Goal: Task Accomplishment & Management: Manage account settings

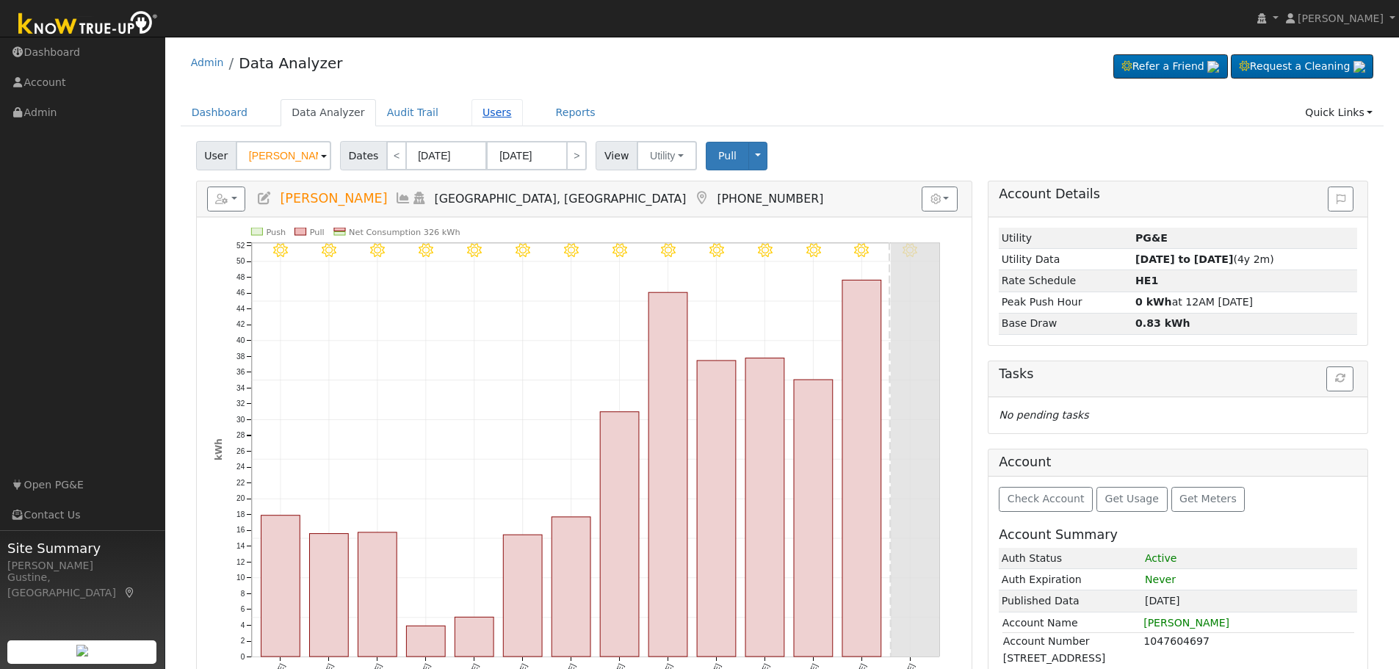
click at [483, 120] on link "Users" at bounding box center [497, 112] width 51 height 27
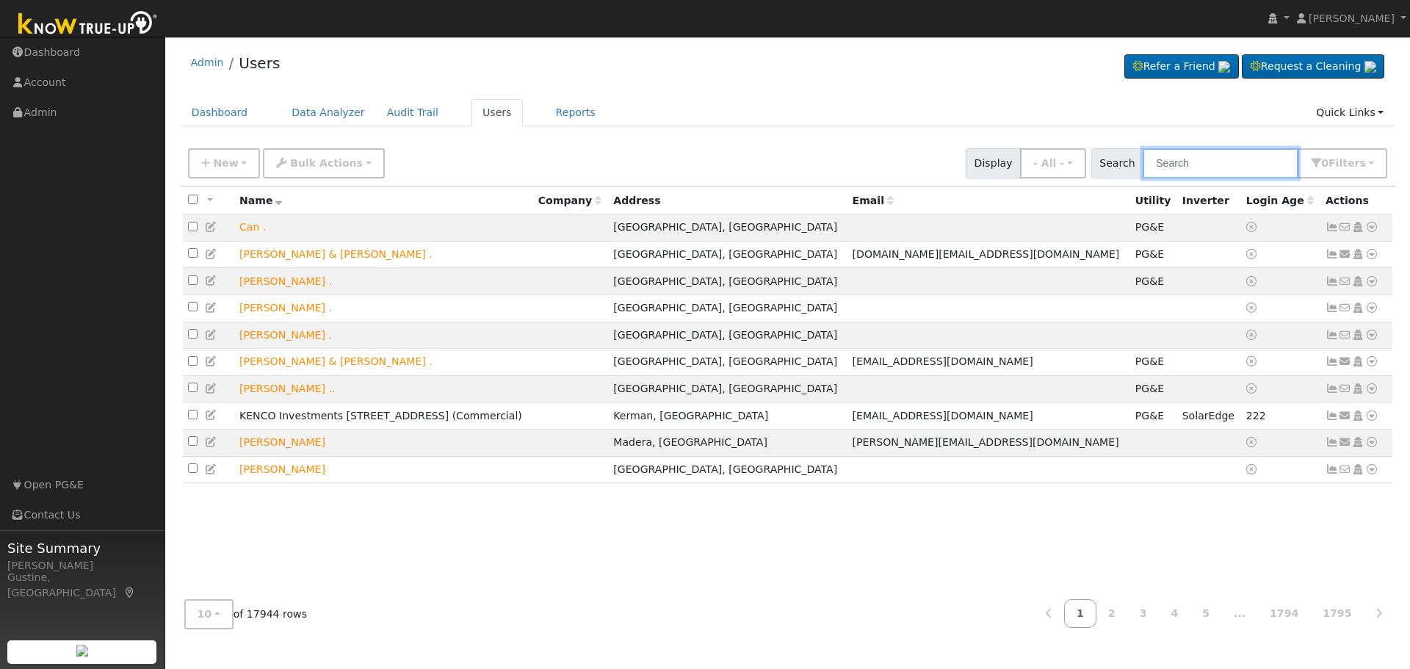
click at [1171, 168] on input "text" at bounding box center [1221, 163] width 156 height 30
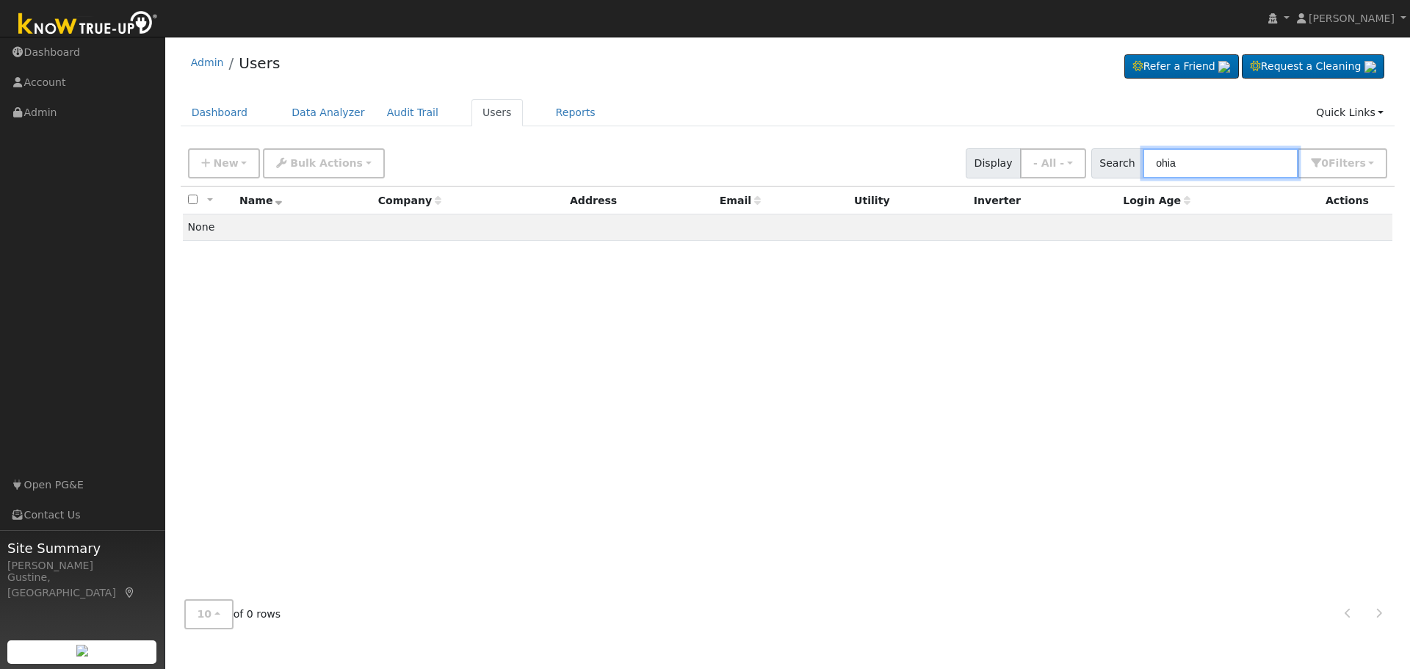
click at [1209, 151] on input "ohia" at bounding box center [1221, 163] width 156 height 30
type input "Phia"
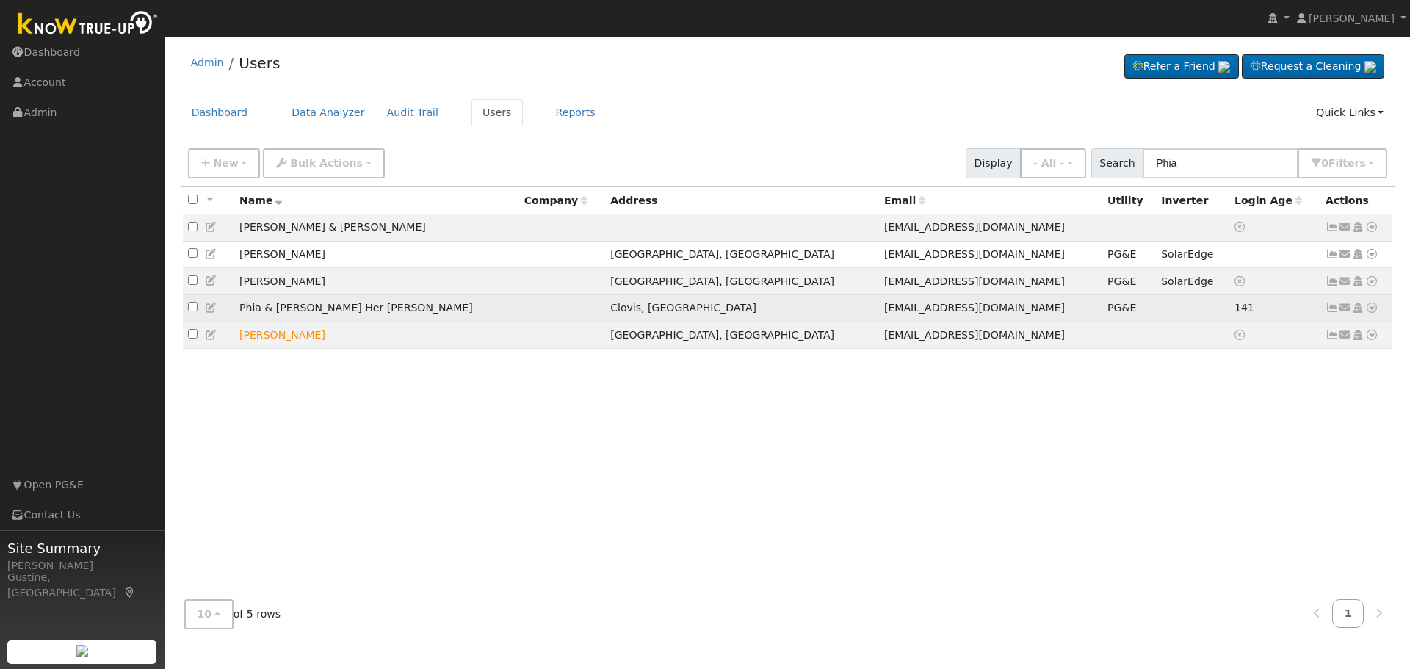
click at [1331, 313] on icon at bounding box center [1332, 308] width 13 height 10
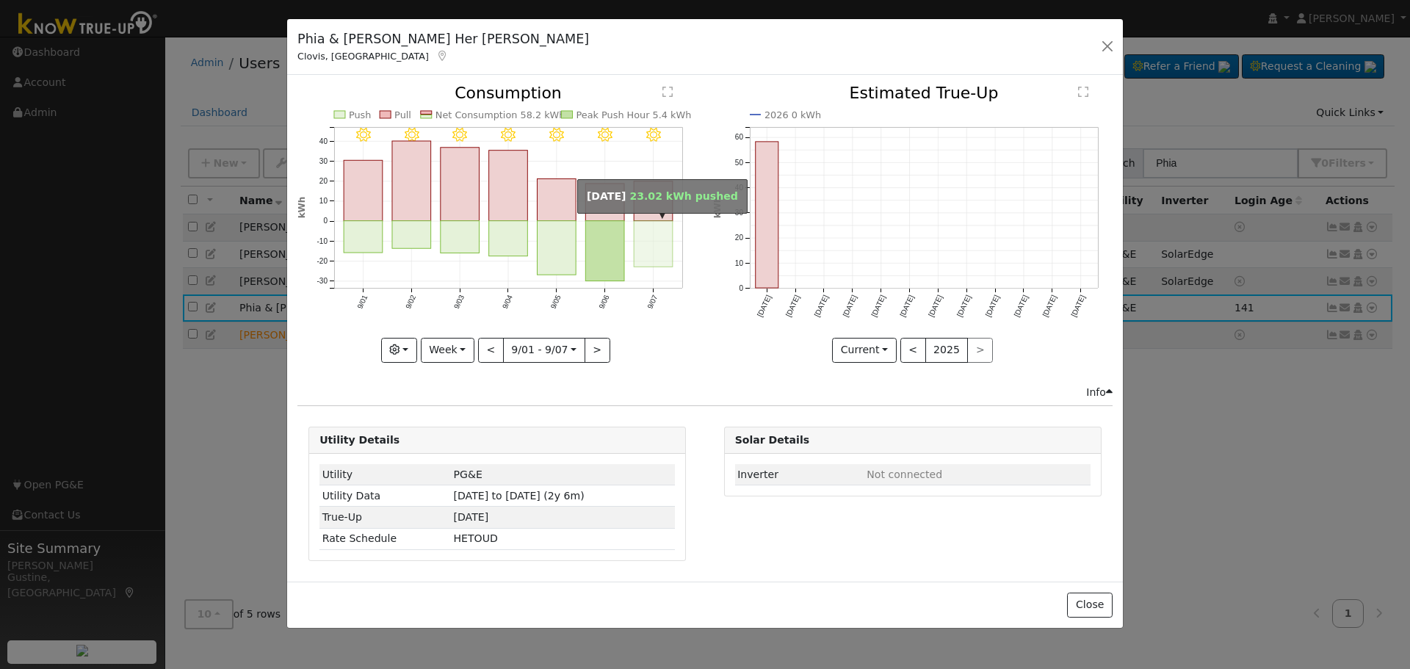
click at [667, 237] on rect "onclick=""" at bounding box center [654, 244] width 39 height 46
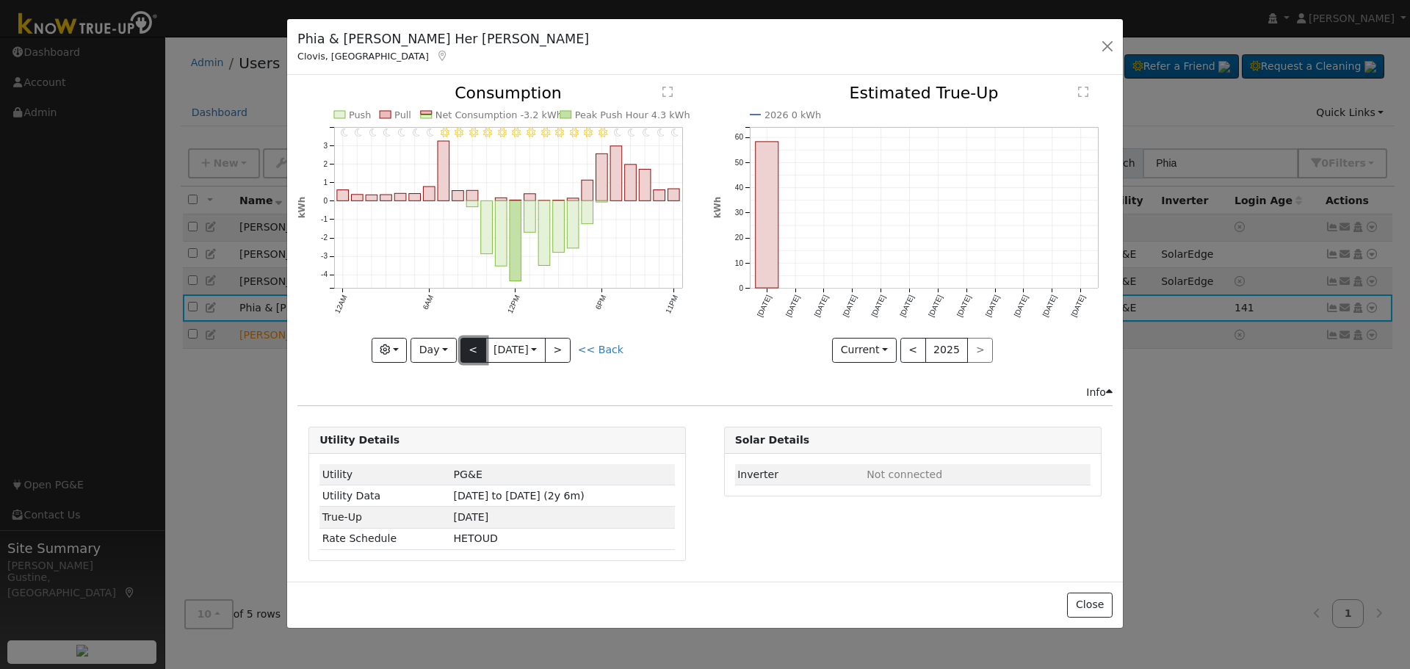
click at [472, 347] on button "<" at bounding box center [474, 350] width 26 height 25
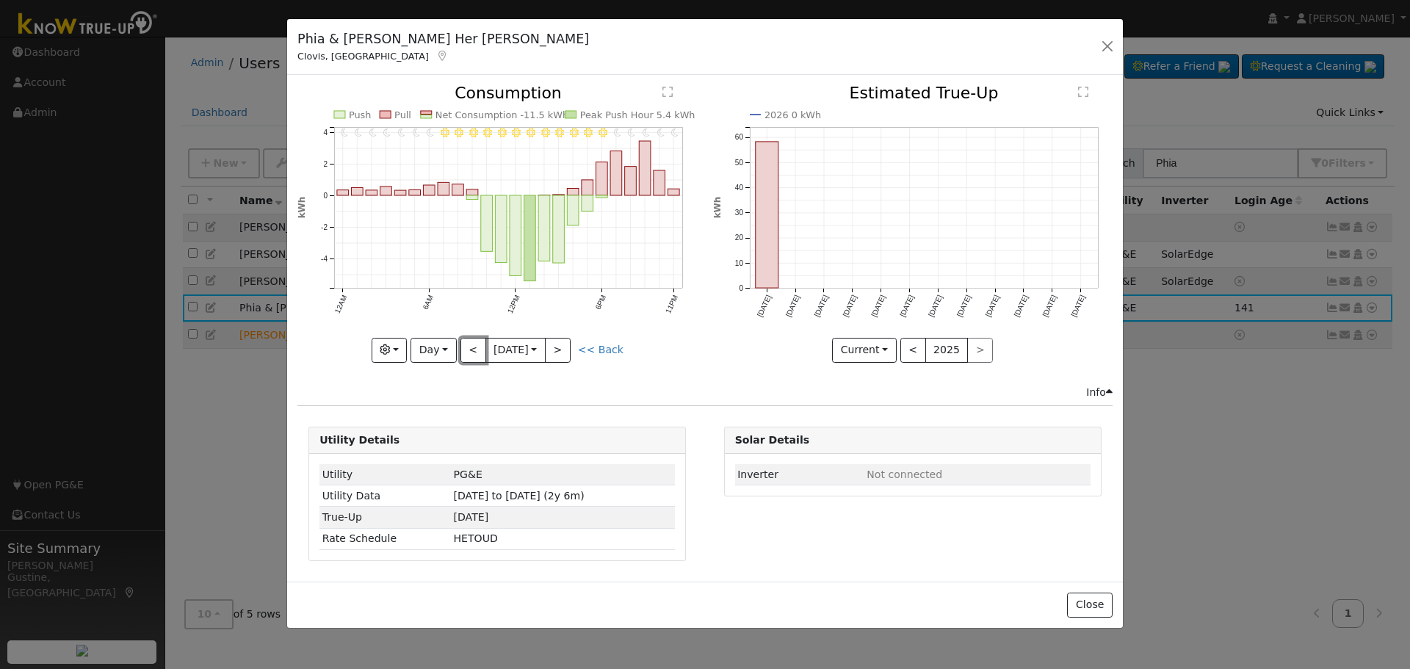
click at [469, 348] on button "<" at bounding box center [474, 350] width 26 height 25
click at [471, 355] on button "<" at bounding box center [474, 350] width 26 height 25
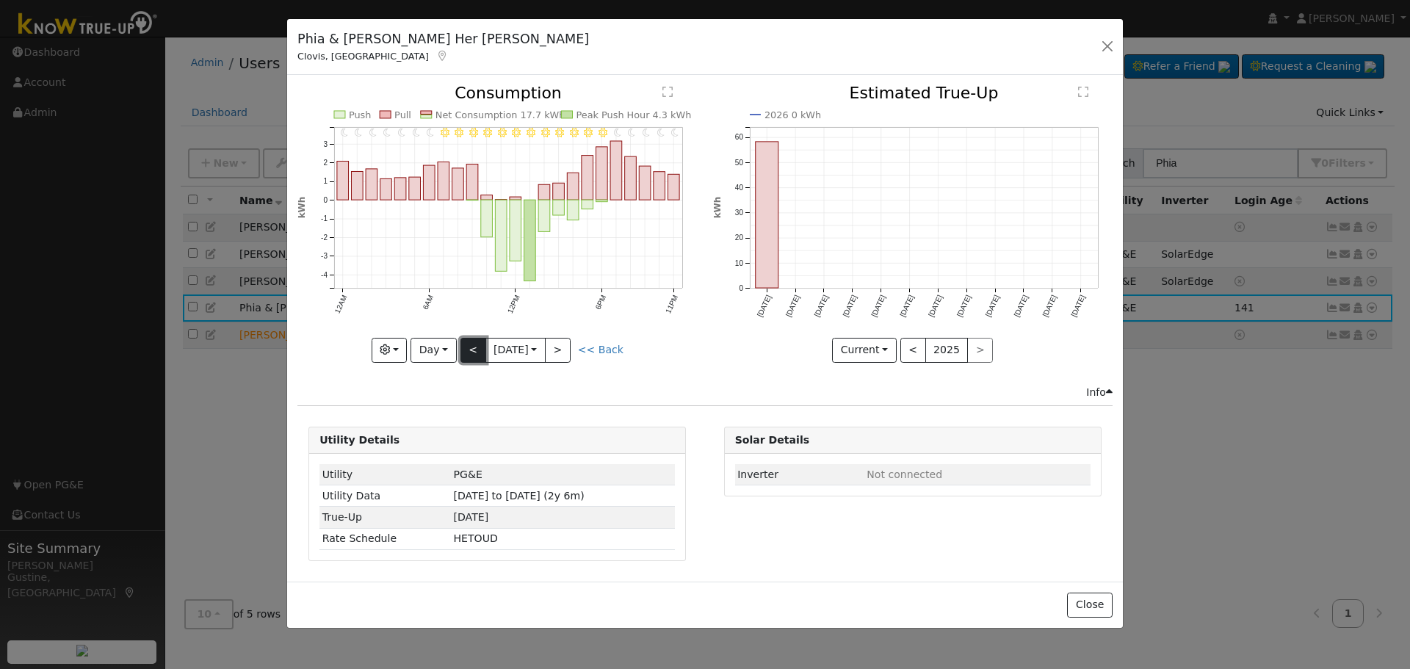
click at [472, 352] on button "<" at bounding box center [474, 350] width 26 height 25
type input "[DATE]"
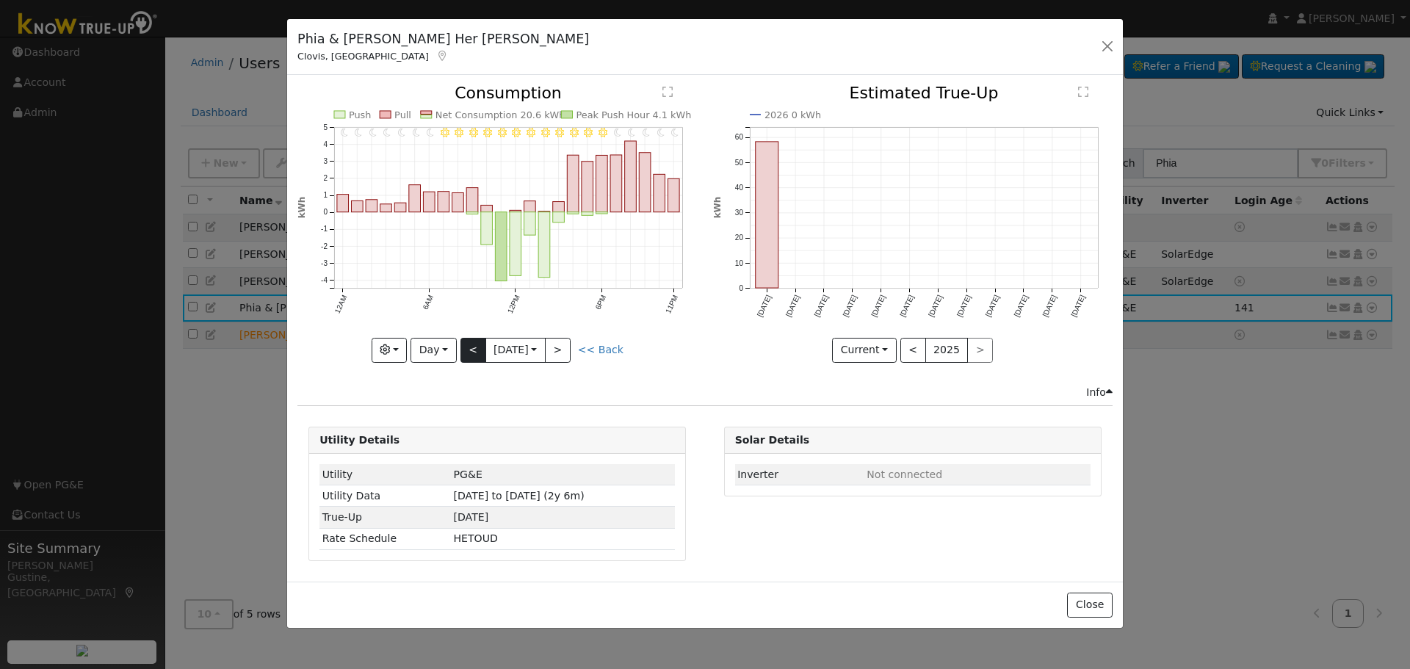
click at [472, 352] on div "11PM - Clear 10PM - Clear 9PM - Clear 8PM - Clear 7PM - Clear 6PM - Clear 5PM -…" at bounding box center [497, 223] width 400 height 277
